Goal: Transaction & Acquisition: Register for event/course

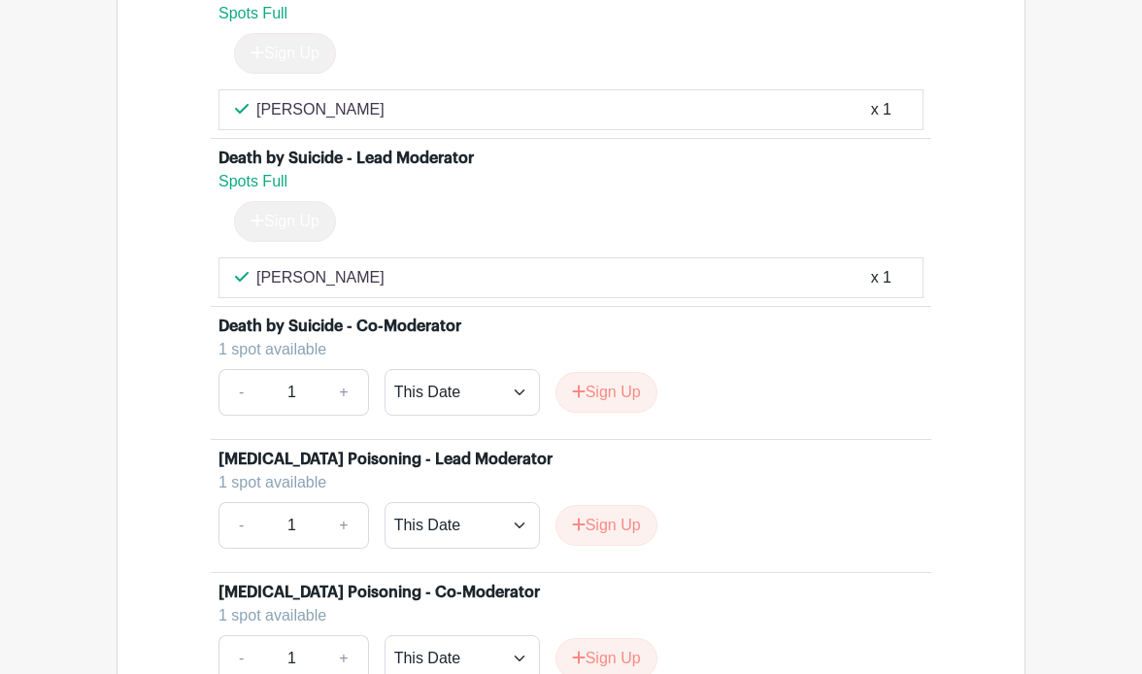
scroll to position [5529, 0]
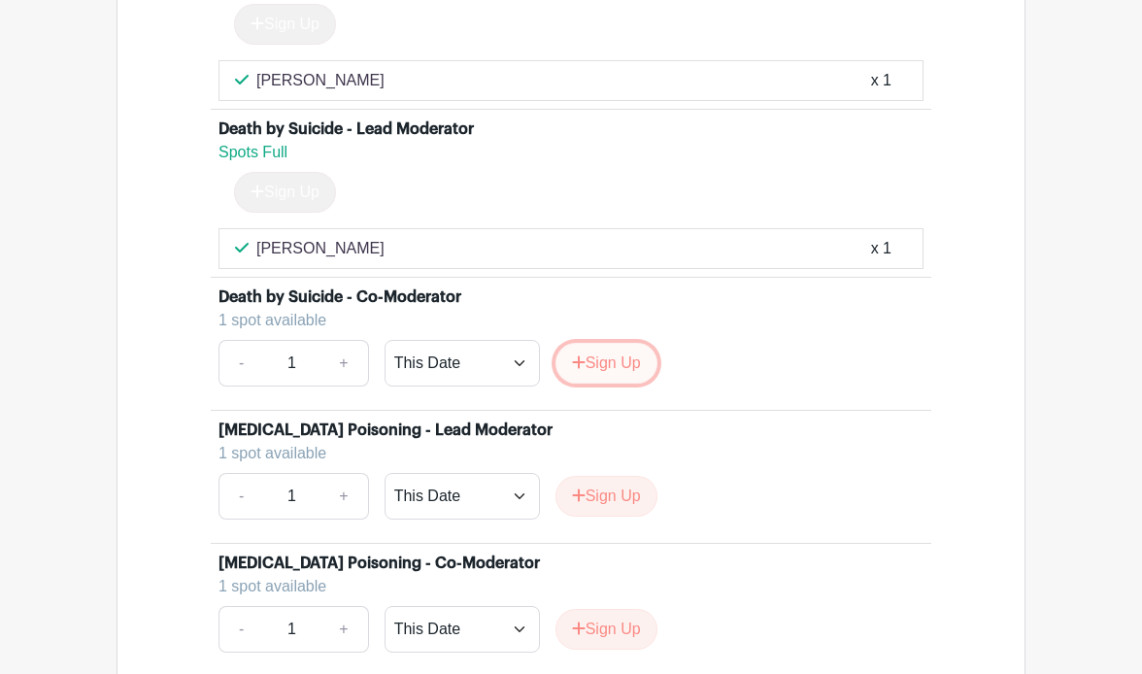
click at [613, 383] on button "Sign Up" at bounding box center [606, 363] width 102 height 41
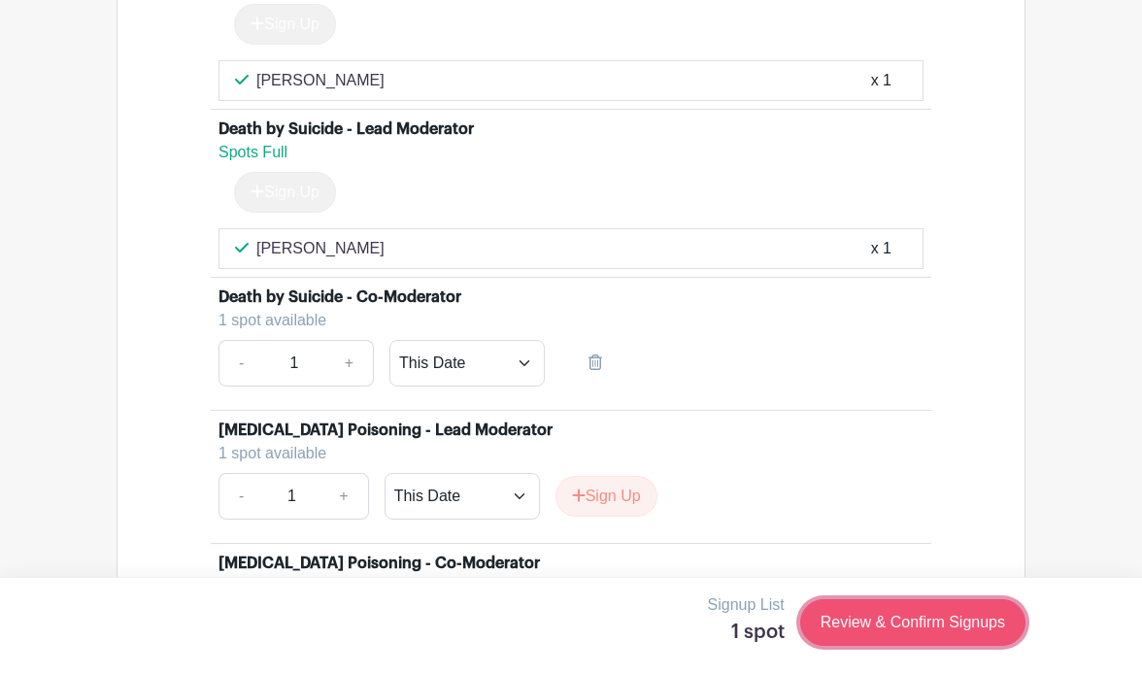
click at [832, 617] on link "Review & Confirm Signups" at bounding box center [912, 622] width 225 height 47
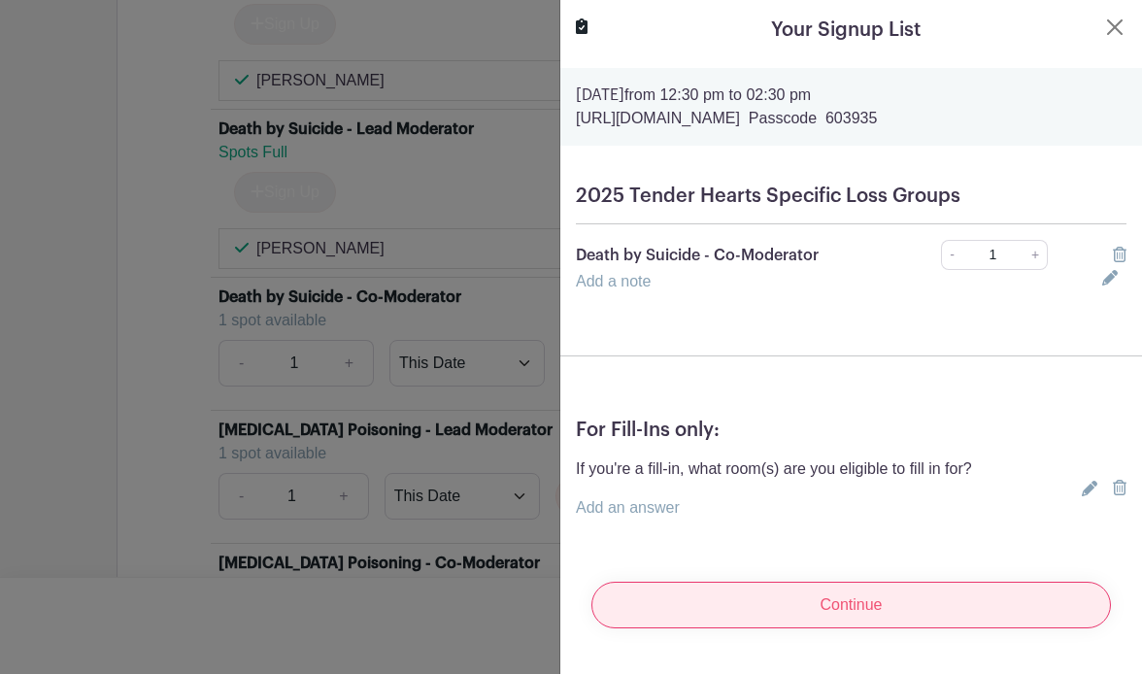
click at [724, 601] on input "Continue" at bounding box center [850, 605] width 519 height 47
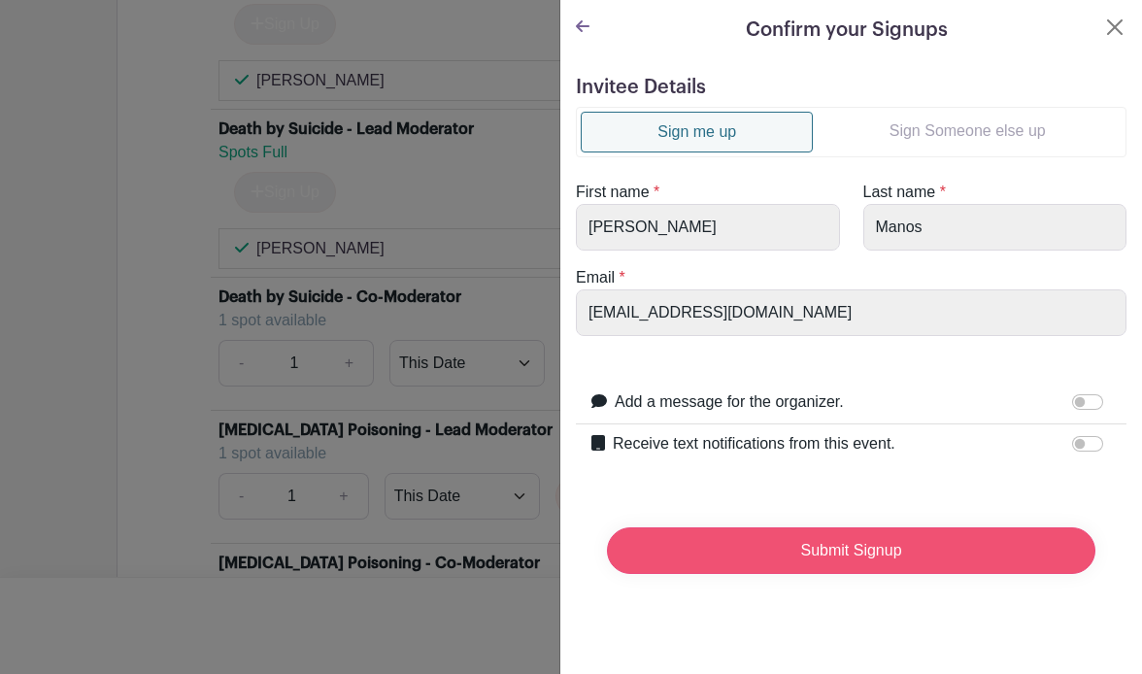
click at [821, 550] on input "Submit Signup" at bounding box center [851, 550] width 488 height 47
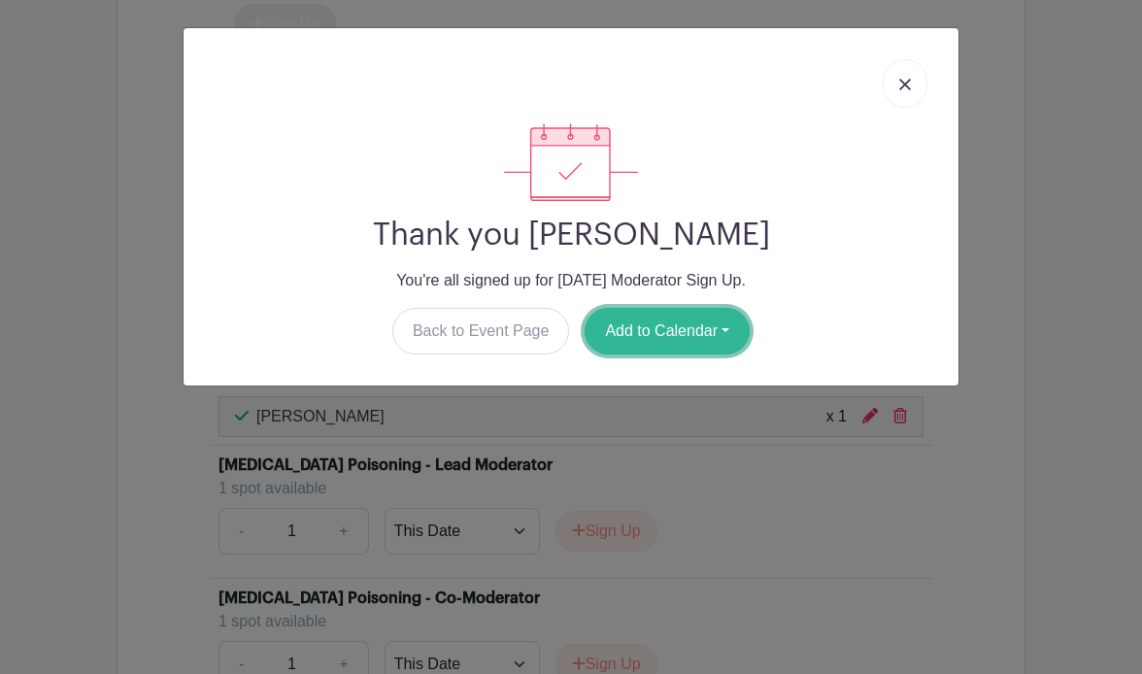
click at [650, 330] on button "Add to Calendar" at bounding box center [666, 331] width 165 height 47
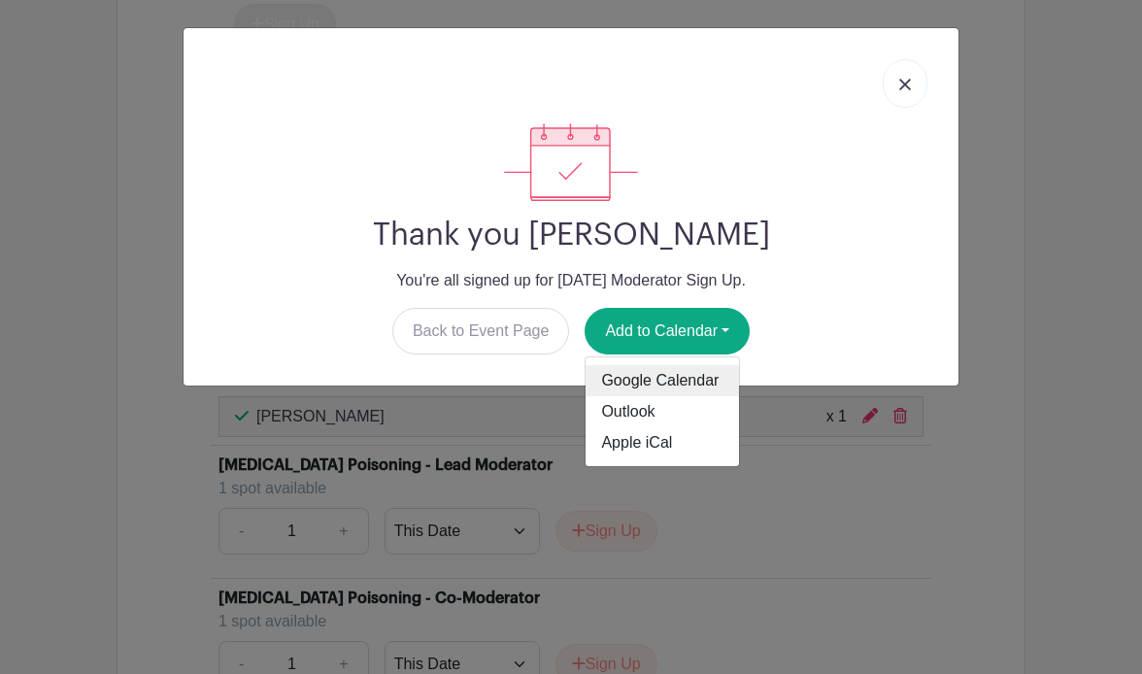
click at [606, 385] on link "Google Calendar" at bounding box center [661, 380] width 153 height 31
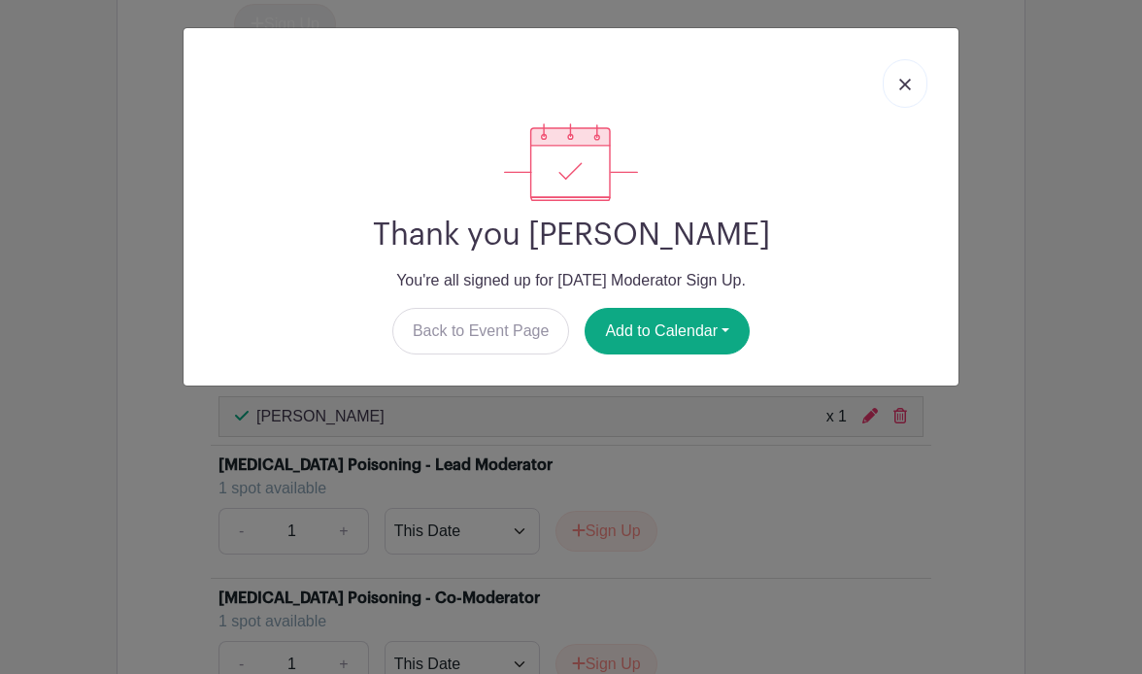
click at [906, 91] on link at bounding box center [905, 83] width 45 height 49
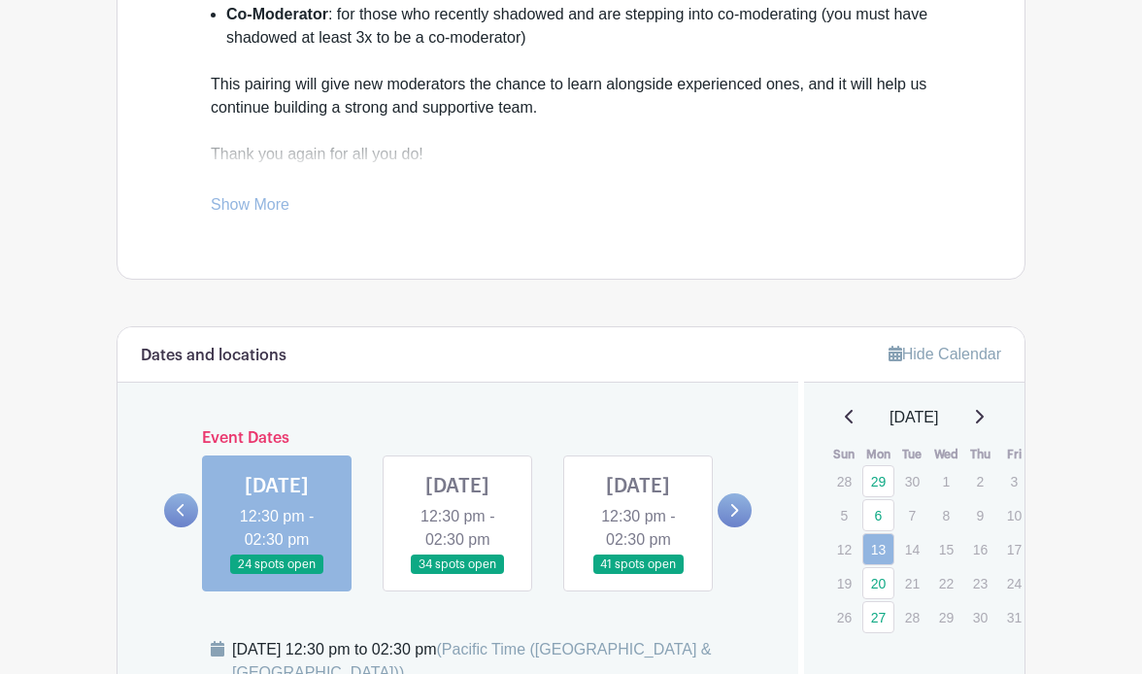
scroll to position [796, 0]
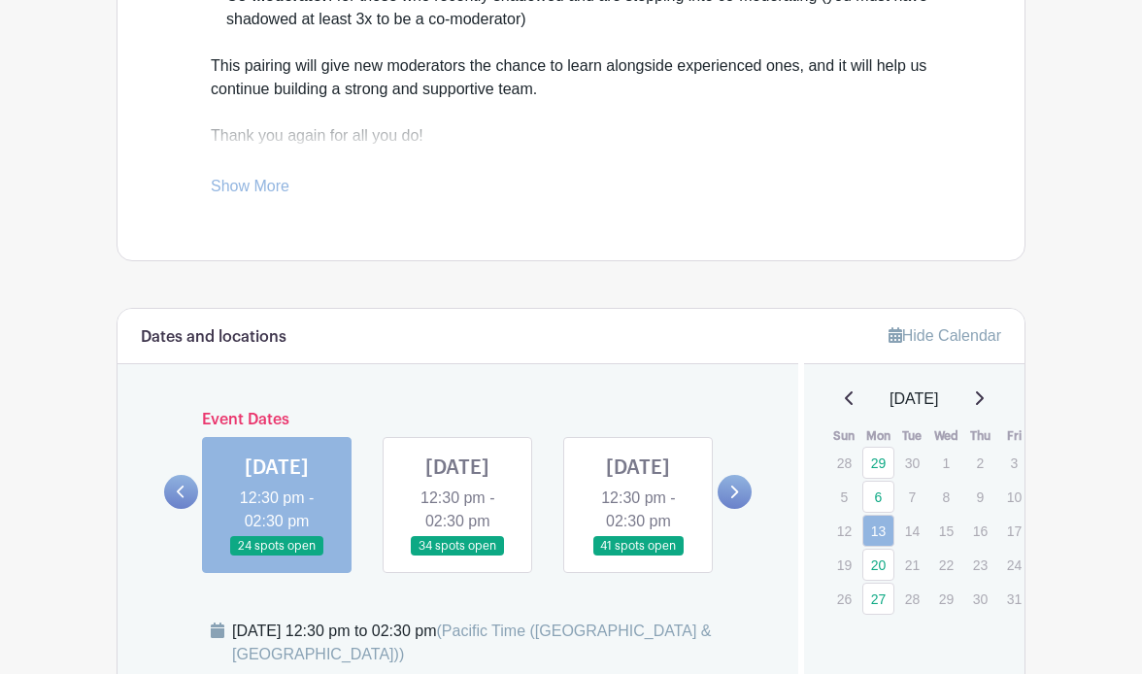
click at [457, 556] on link at bounding box center [457, 556] width 0 height 0
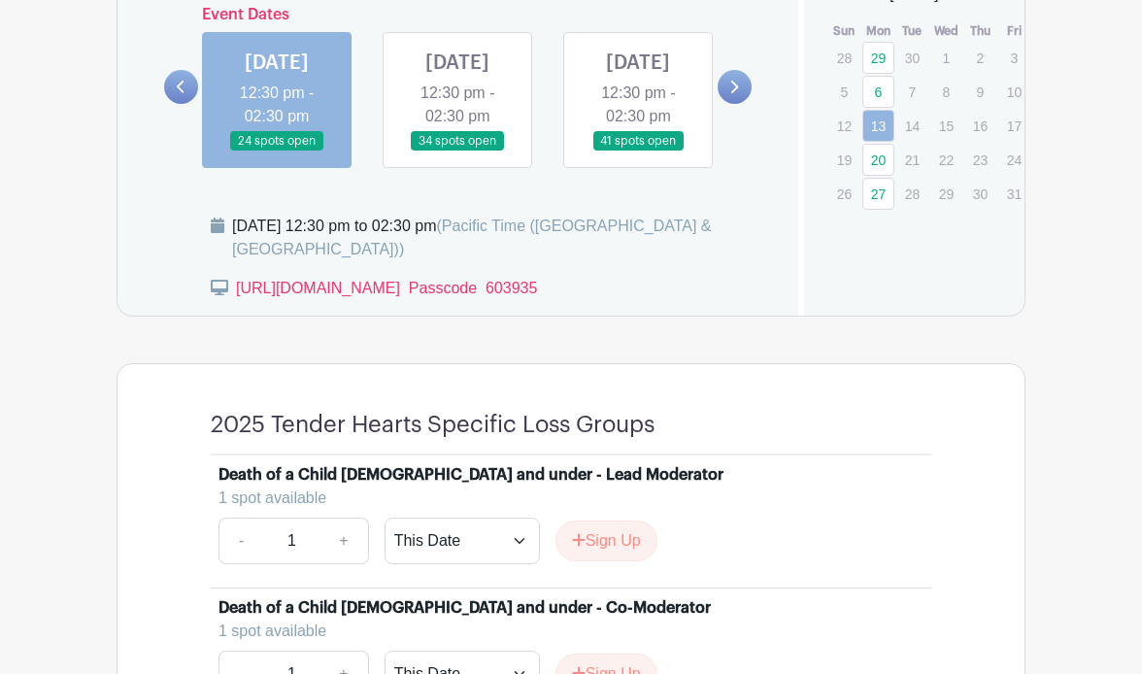
scroll to position [1221, 0]
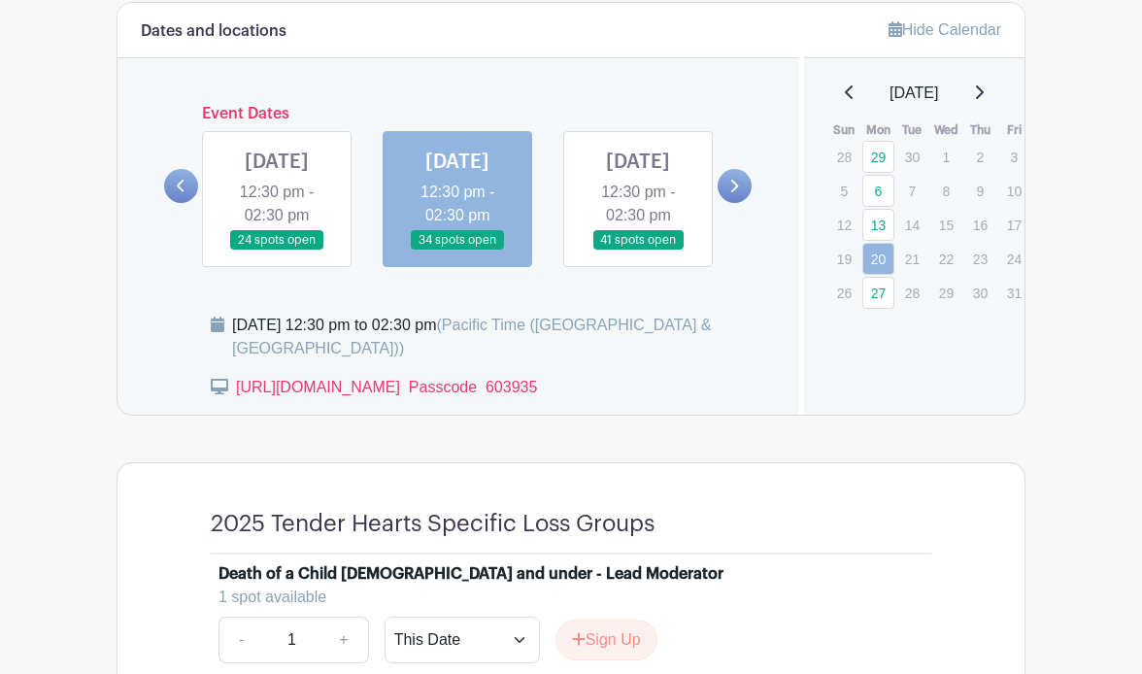
scroll to position [1138, 0]
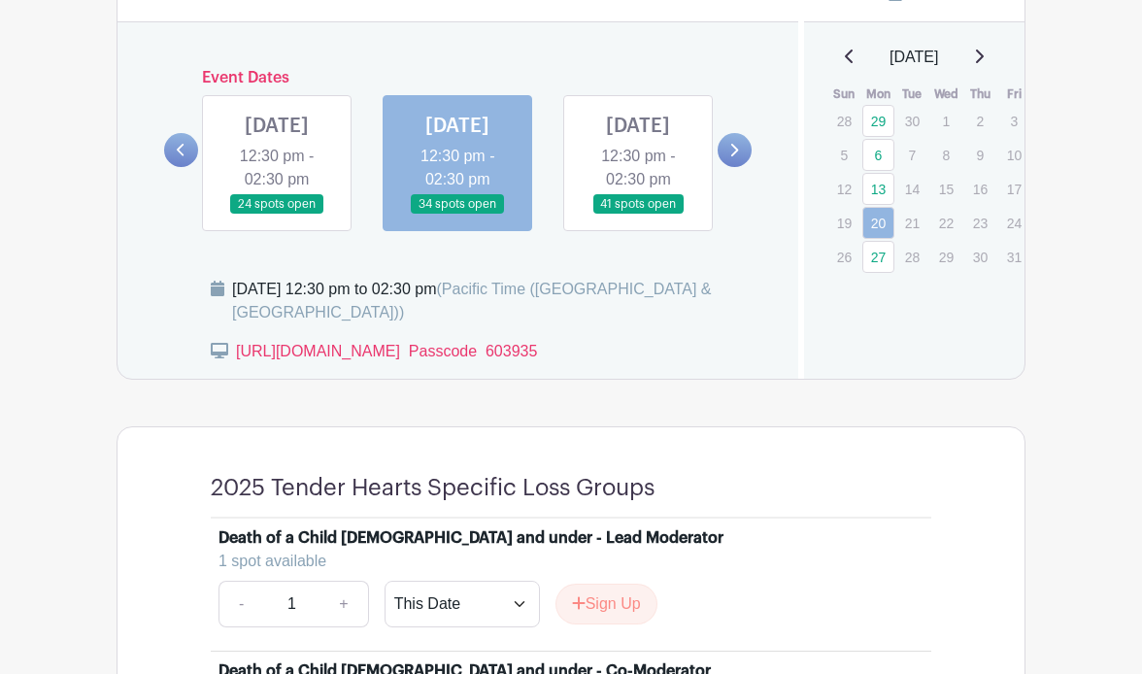
click at [638, 215] on link at bounding box center [638, 215] width 0 height 0
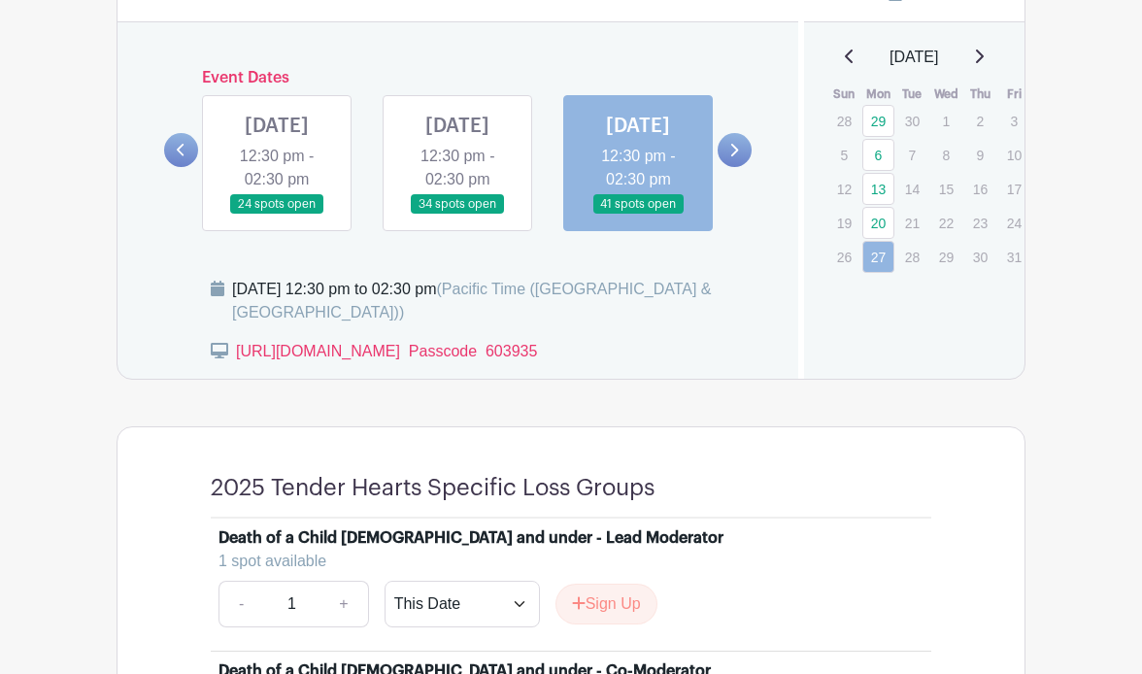
click at [638, 215] on link at bounding box center [638, 215] width 0 height 0
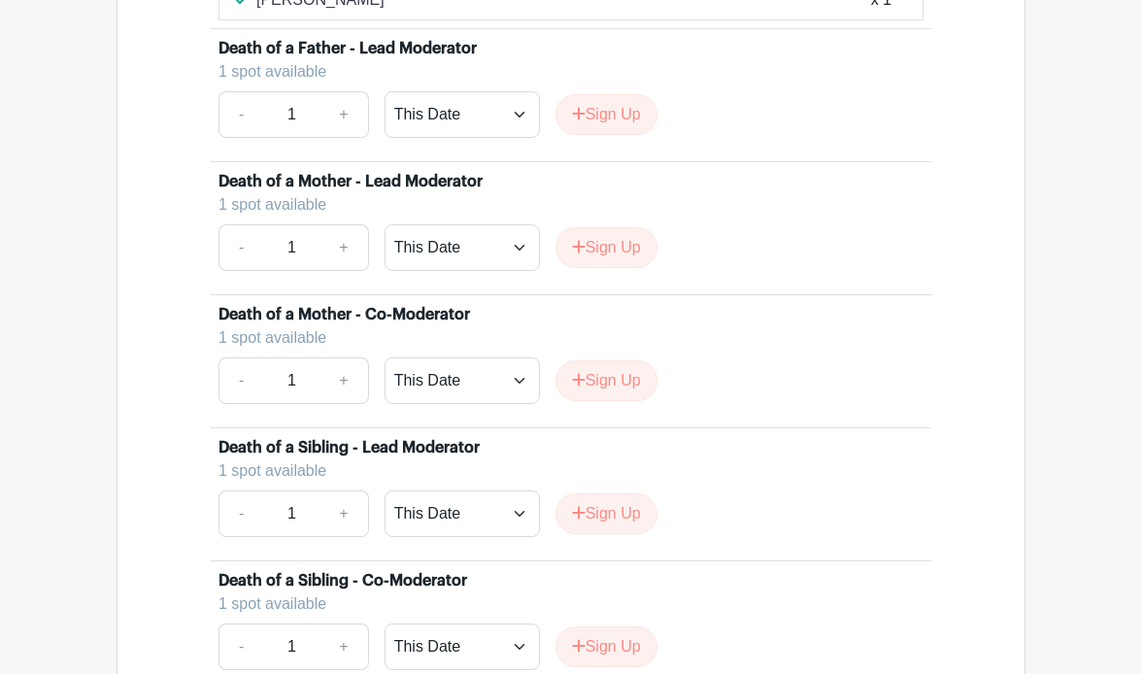
scroll to position [4563, 0]
